Goal: Navigation & Orientation: Find specific page/section

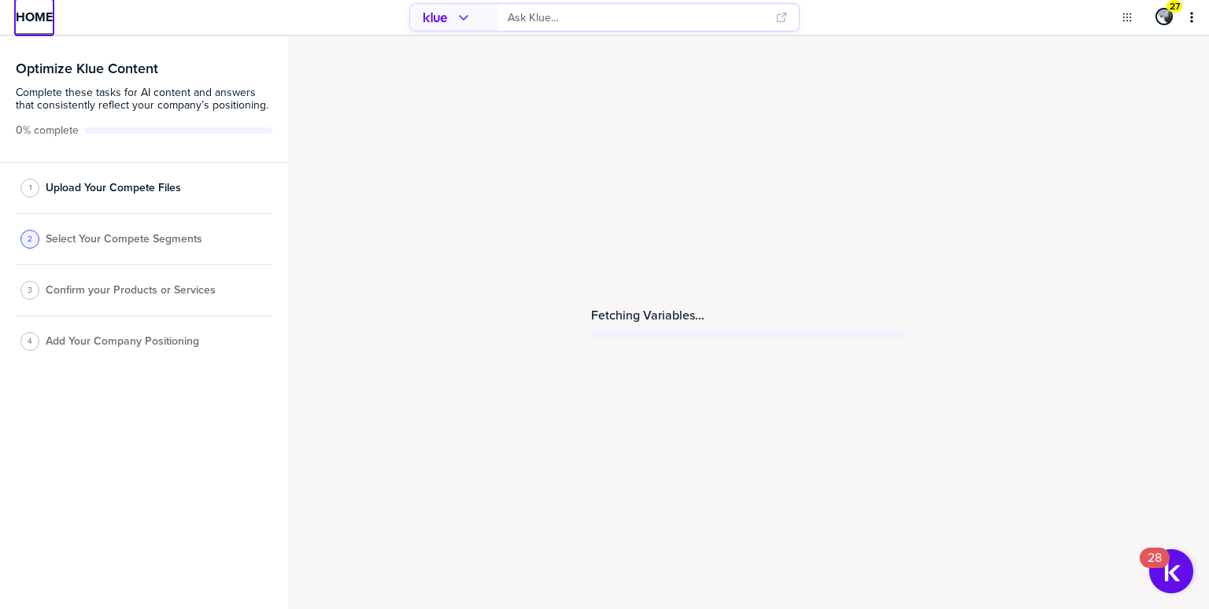
click at [35, 16] on span "Home" at bounding box center [34, 16] width 37 height 13
